Goal: Find specific page/section: Find specific page/section

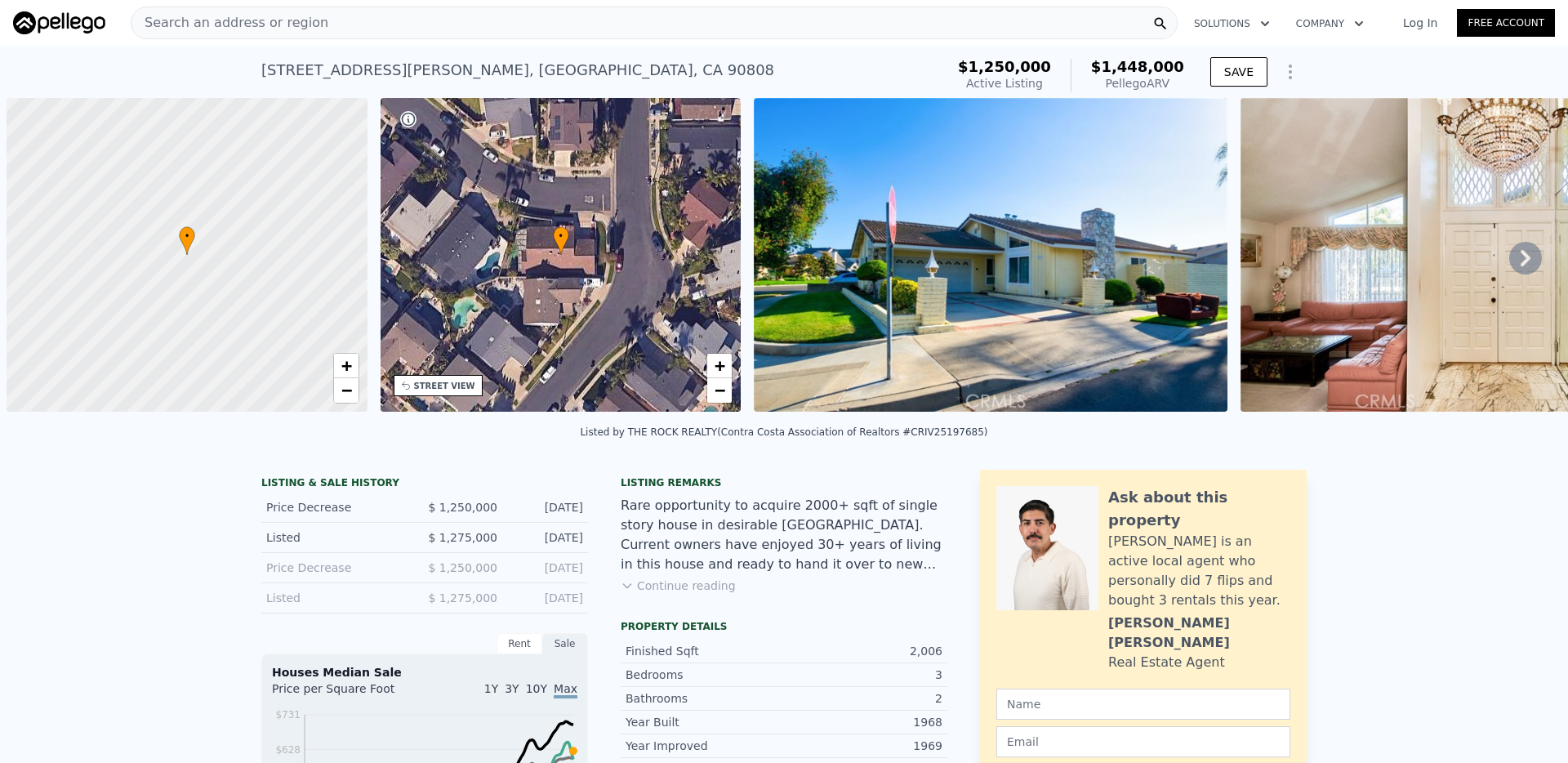
scroll to position [0, 6]
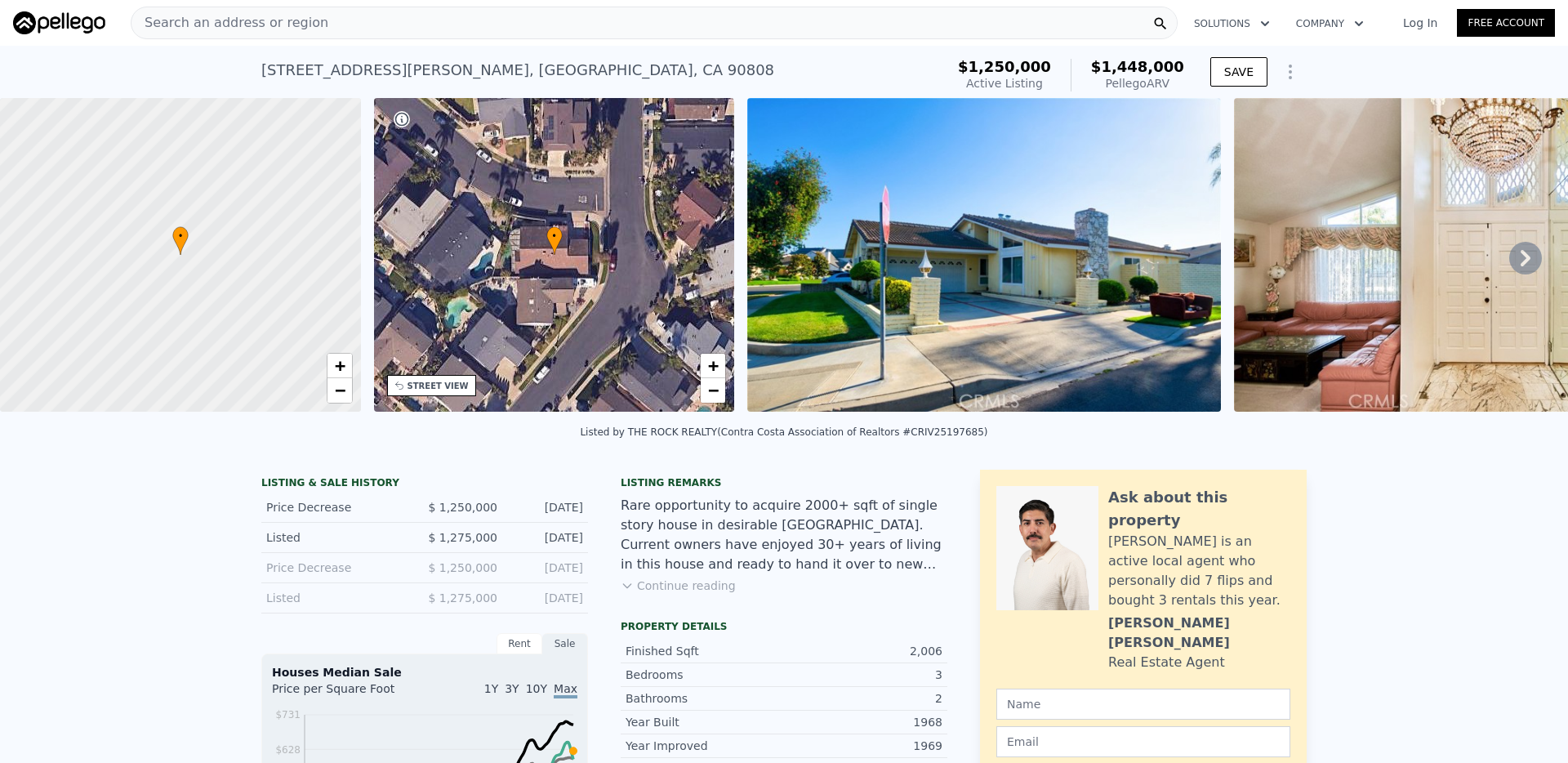
click at [694, 16] on div "Search an address or region" at bounding box center [654, 23] width 1047 height 33
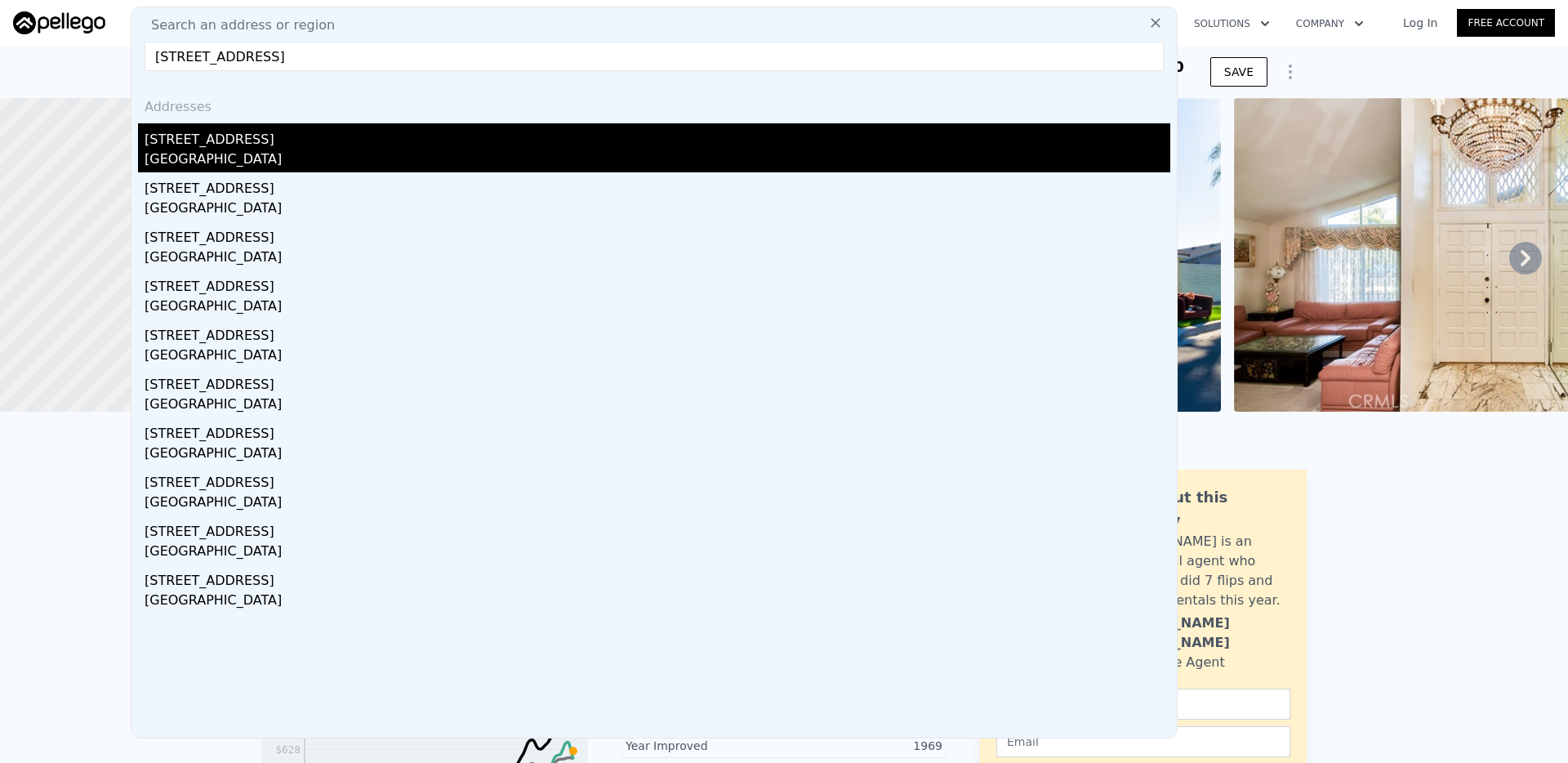
type input "[STREET_ADDRESS]"
click at [363, 139] on div "[STREET_ADDRESS]" at bounding box center [658, 136] width 1025 height 26
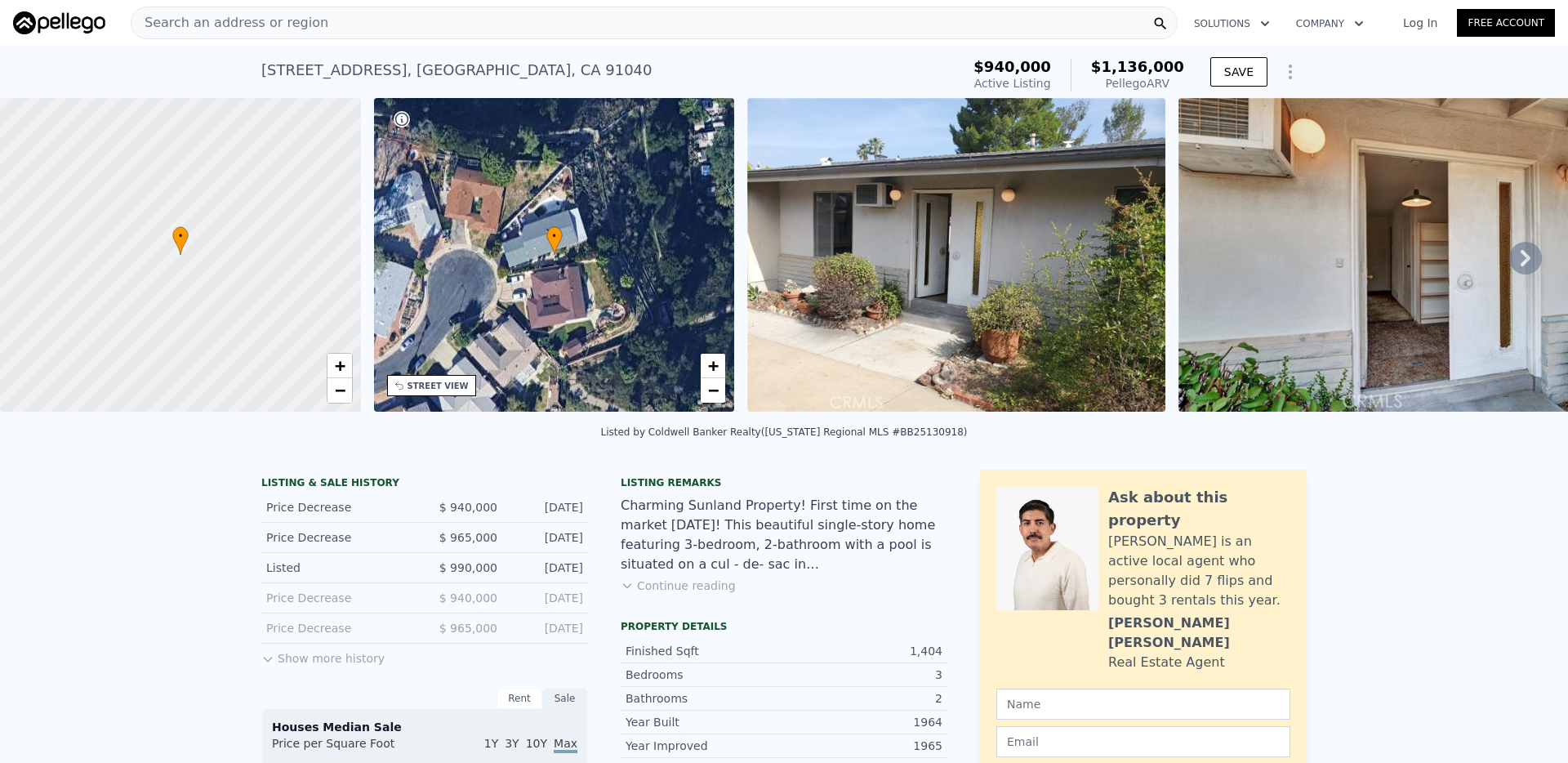
click at [584, 23] on div "Search an address or region" at bounding box center [654, 23] width 1047 height 33
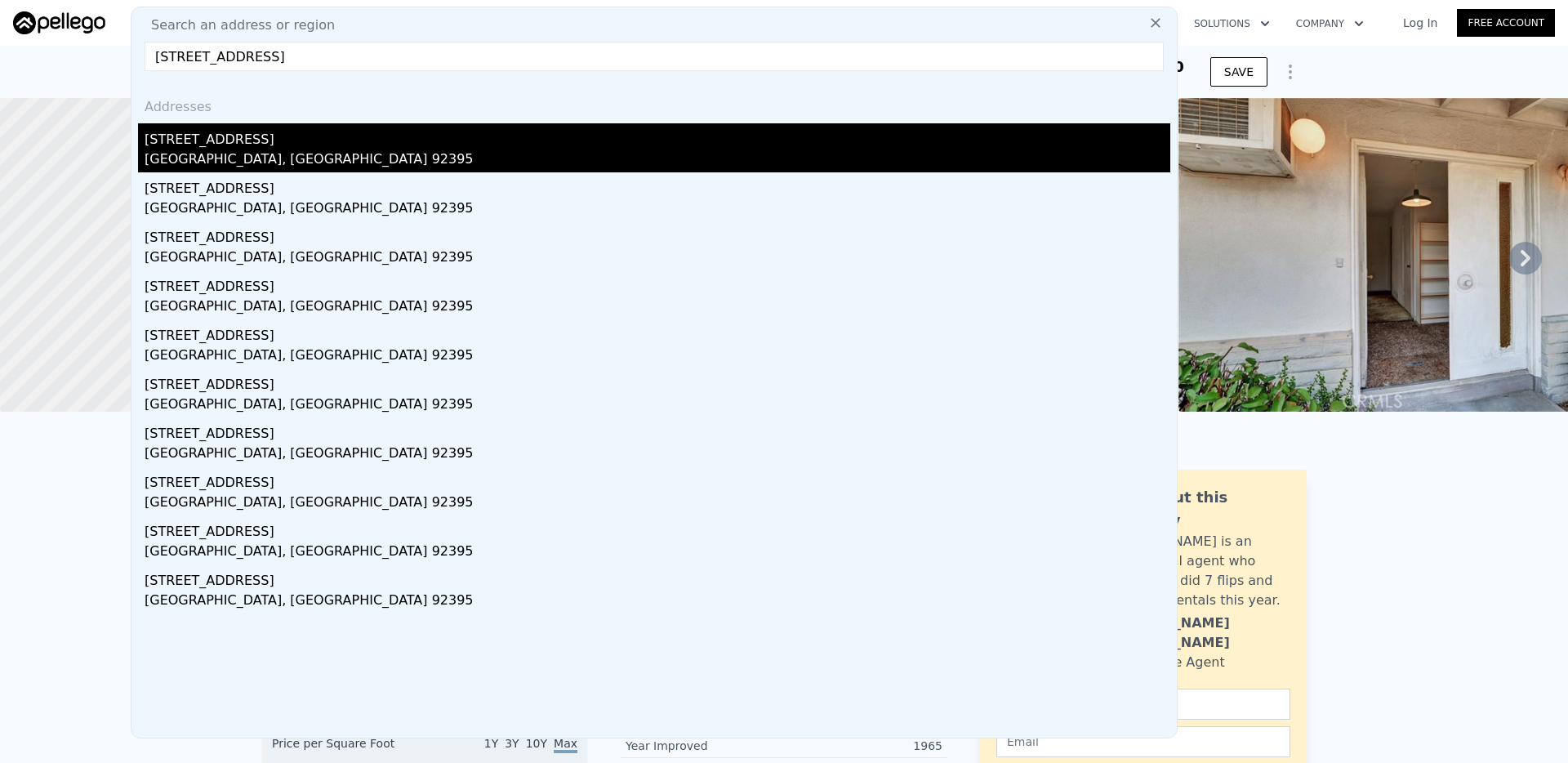
type input "[STREET_ADDRESS]"
click at [258, 143] on div "[STREET_ADDRESS]" at bounding box center [658, 136] width 1025 height 26
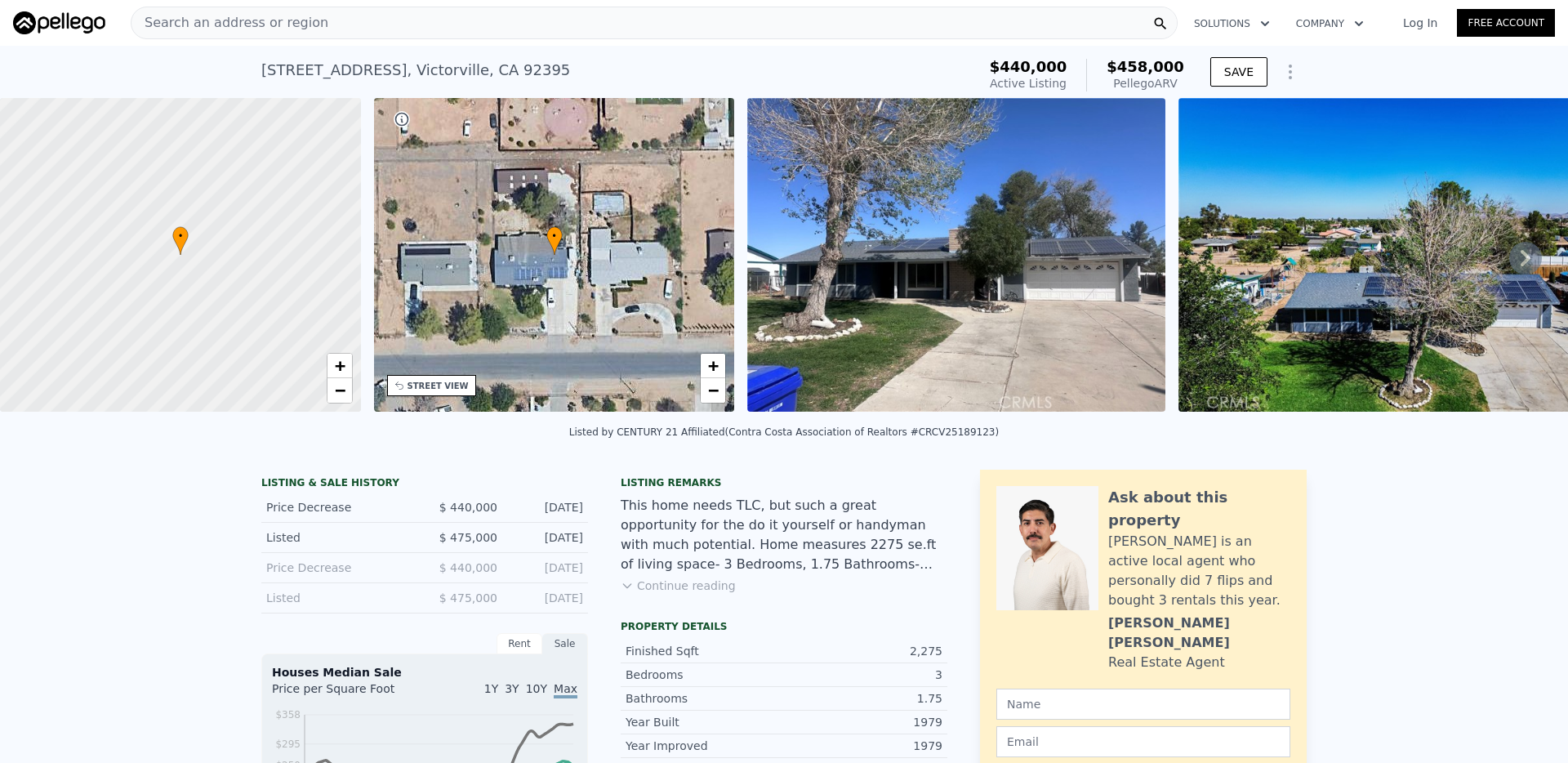
click at [474, 22] on div "Search an address or region" at bounding box center [654, 23] width 1047 height 33
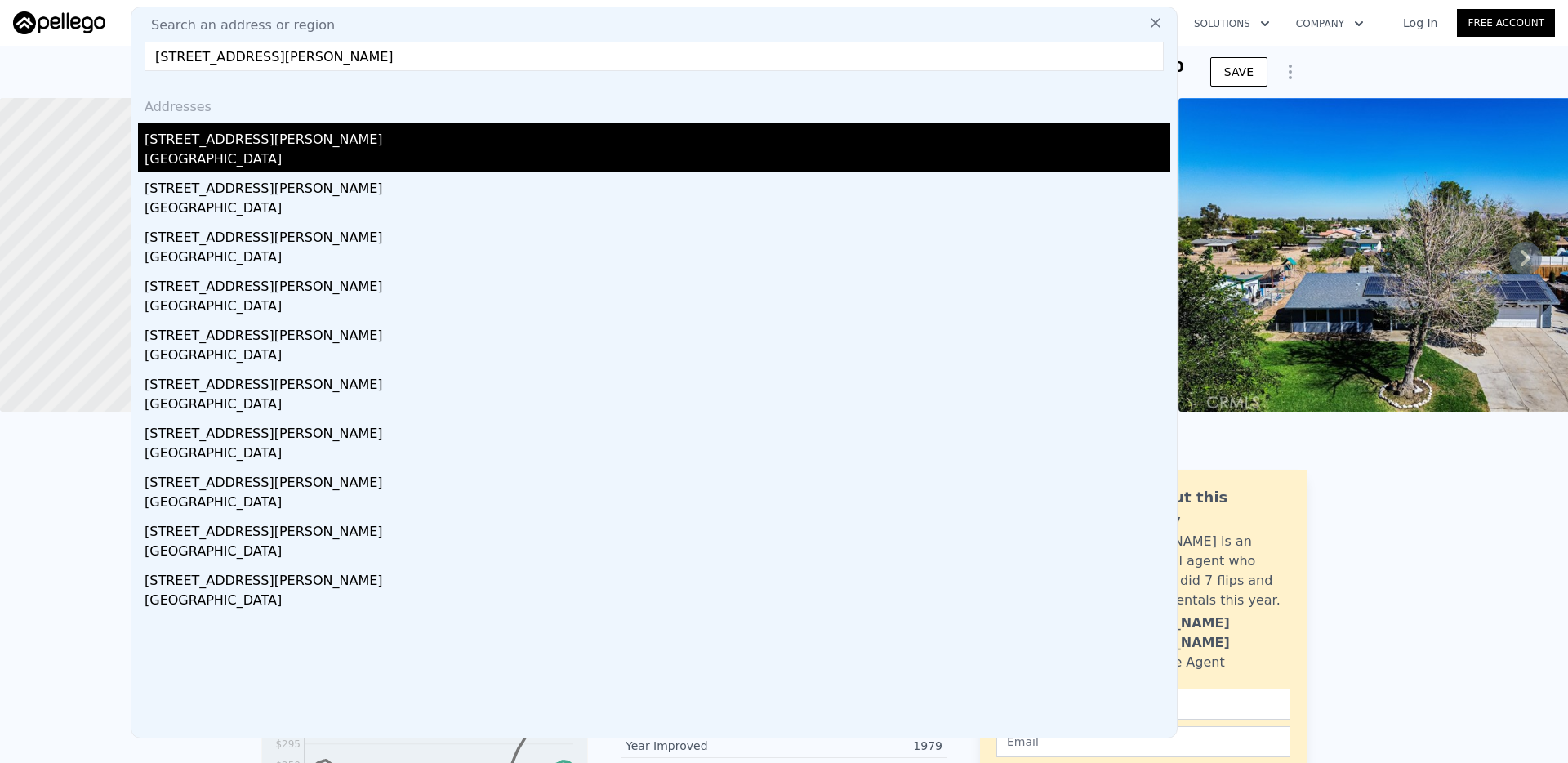
type input "[STREET_ADDRESS][PERSON_NAME]"
click at [377, 142] on div "[STREET_ADDRESS][PERSON_NAME]" at bounding box center [658, 136] width 1025 height 26
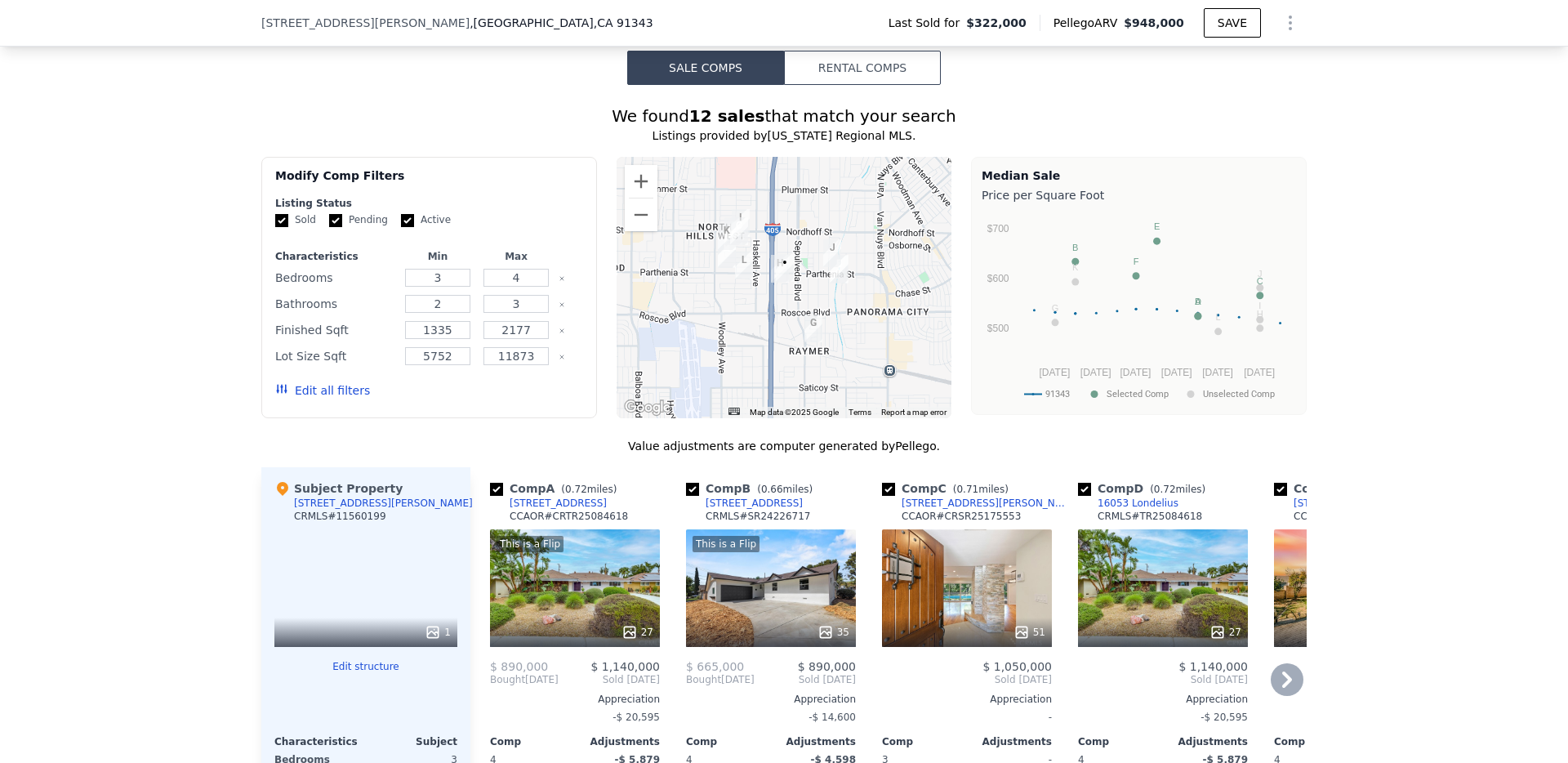
scroll to position [1316, 0]
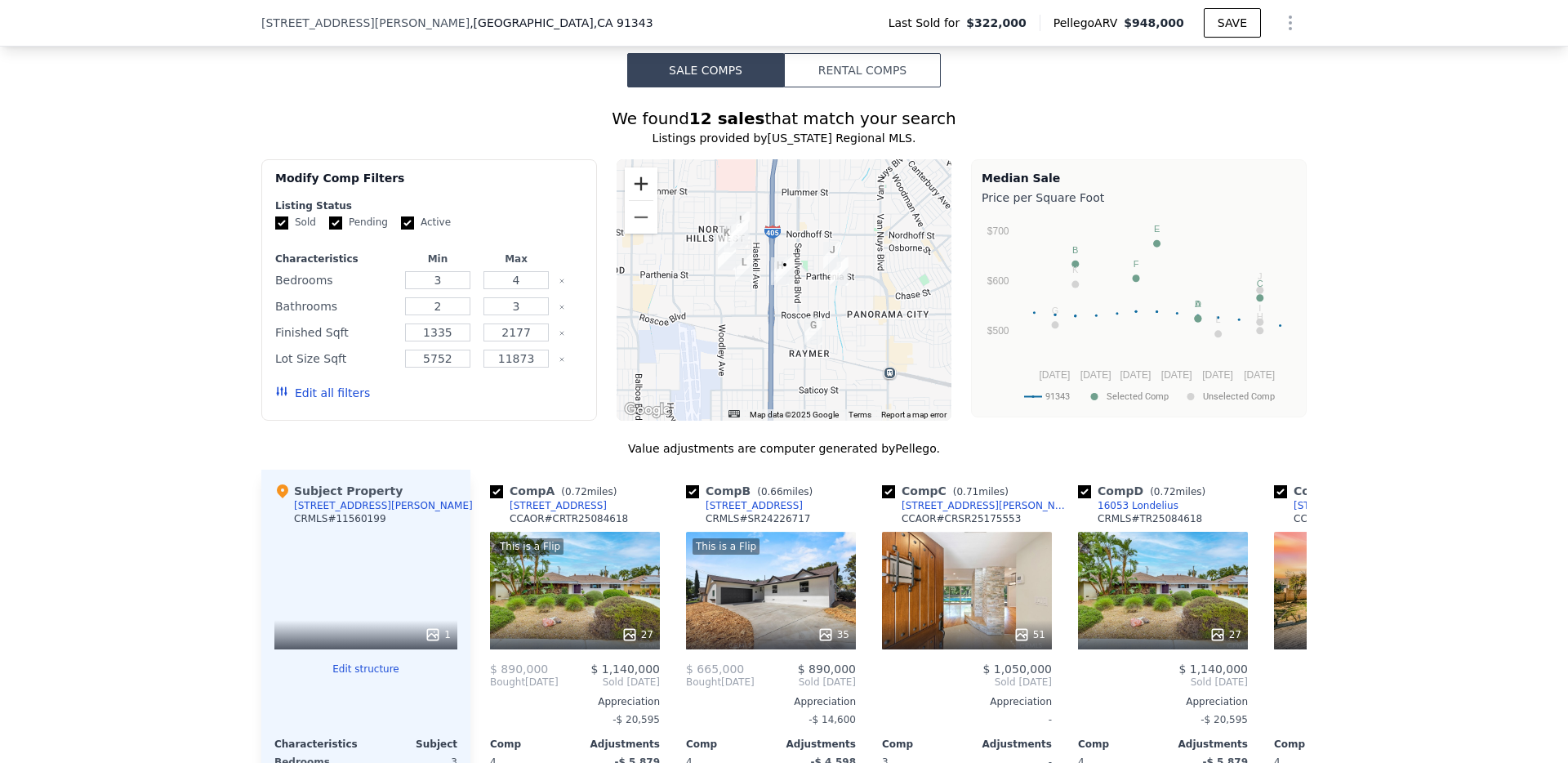
click at [636, 178] on button "Zoom in" at bounding box center [641, 184] width 33 height 33
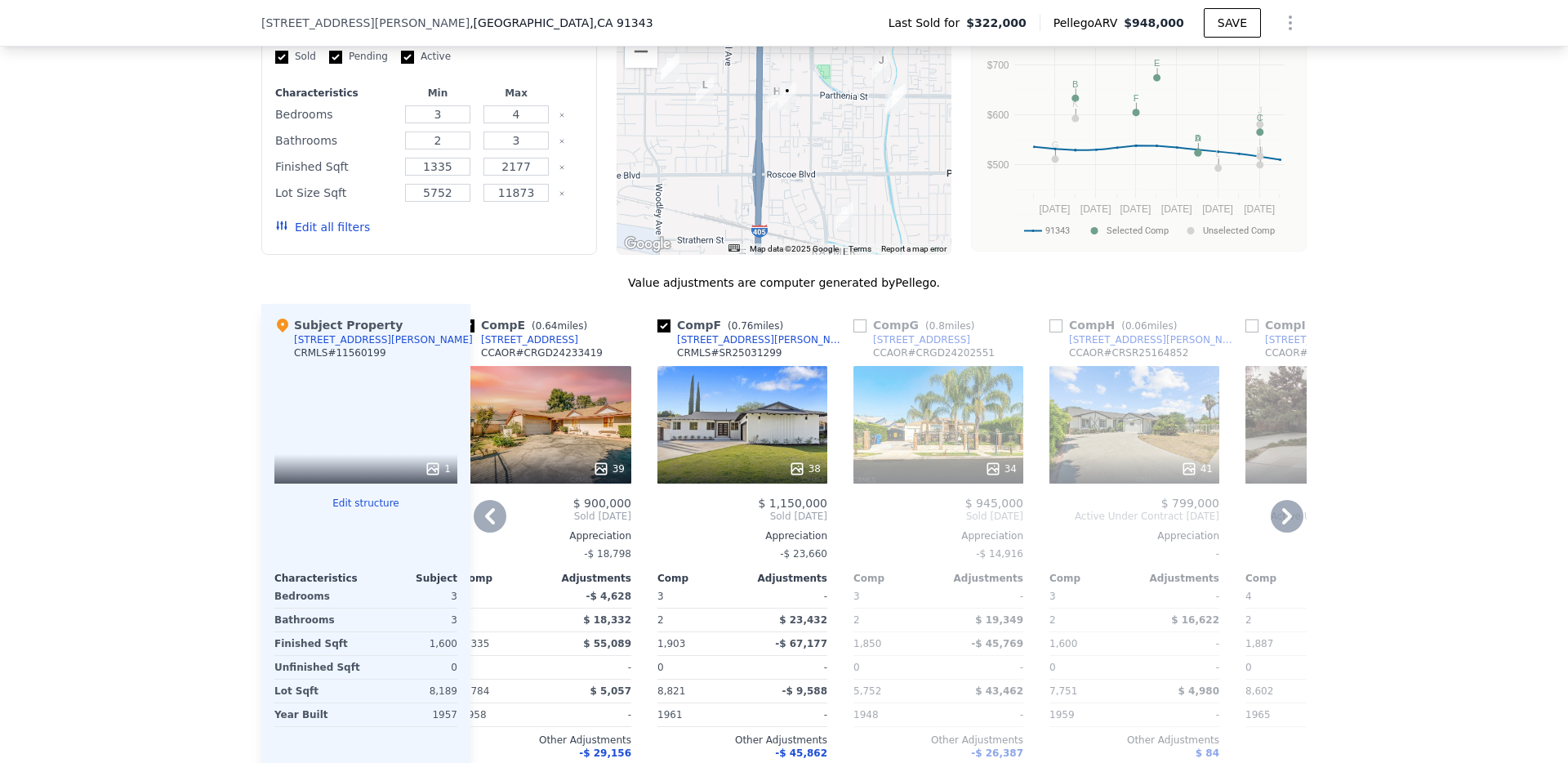
scroll to position [1550, 0]
